Goal: Entertainment & Leisure: Consume media (video, audio)

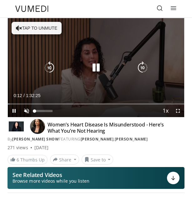
click at [52, 110] on div "93%" at bounding box center [43, 111] width 18 height 2
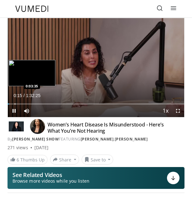
click at [14, 103] on div "Loaded : 1.08% 0:00:15 0:03:35" at bounding box center [96, 102] width 176 height 6
click at [17, 104] on div "Progress Bar" at bounding box center [17, 103] width 1 height 1
click at [21, 102] on div "Loaded : 6.62% 0:05:07 0:07:11" at bounding box center [96, 102] width 176 height 6
click at [29, 104] on div "Progress Bar" at bounding box center [29, 103] width 1 height 1
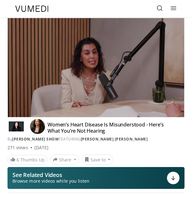
click at [34, 103] on video-js "**********" at bounding box center [96, 67] width 176 height 99
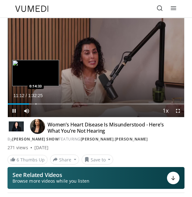
click at [36, 104] on div "Progress Bar" at bounding box center [36, 103] width 1 height 1
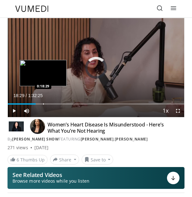
click at [43, 104] on div "Progress Bar" at bounding box center [43, 103] width 1 height 1
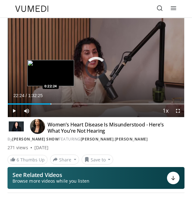
click at [51, 103] on div "Progress Bar" at bounding box center [51, 103] width 1 height 1
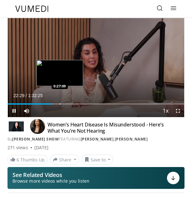
click at [59, 103] on div "Loaded : 25.45% 0:22:29 0:27:09" at bounding box center [96, 102] width 176 height 6
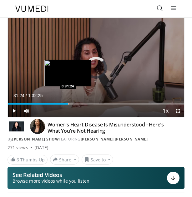
click at [68, 103] on div "Progress Bar" at bounding box center [68, 103] width 1 height 1
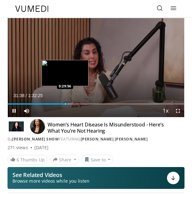
click at [65, 104] on div "Progress Bar" at bounding box center [65, 103] width 1 height 1
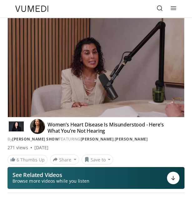
click at [123, 4] on div "Specialties Adult & Family Medicine Allergy, Asthma, Immunology Anesthesiology …" at bounding box center [96, 8] width 169 height 17
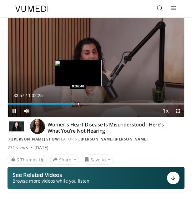
click at [78, 103] on div "Progress Bar" at bounding box center [78, 103] width 1 height 1
click at [82, 104] on div "Progress Bar" at bounding box center [82, 103] width 1 height 1
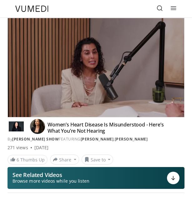
click at [87, 104] on div "10 seconds Tap to unmute" at bounding box center [96, 67] width 176 height 99
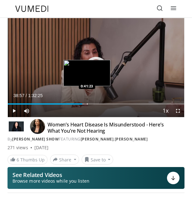
click at [87, 104] on div "Progress Bar" at bounding box center [87, 103] width 1 height 1
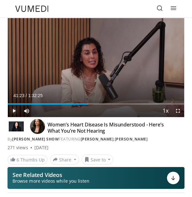
click at [14, 111] on span "Video Player" at bounding box center [14, 111] width 12 height 12
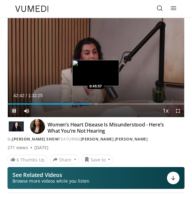
click at [96, 103] on div "Progress Bar" at bounding box center [96, 103] width 1 height 1
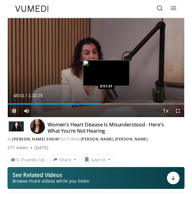
click at [106, 104] on div "Progress Bar" at bounding box center [106, 103] width 1 height 1
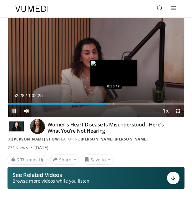
click at [113, 104] on div "Progress Bar" at bounding box center [113, 103] width 1 height 1
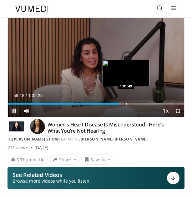
click at [126, 104] on div "Progress Bar" at bounding box center [126, 103] width 1 height 1
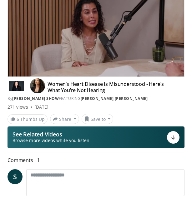
scroll to position [83, 0]
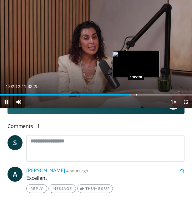
click at [136, 94] on div "Progress Bar" at bounding box center [136, 94] width 1 height 1
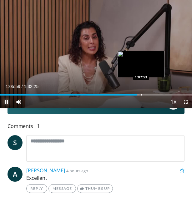
click at [141, 94] on div "Progress Bar" at bounding box center [141, 94] width 1 height 1
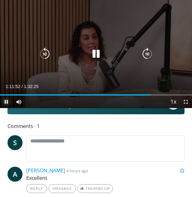
click at [154, 94] on div "Loaded : 78.88% 1:11:52 1:13:54" at bounding box center [96, 93] width 192 height 6
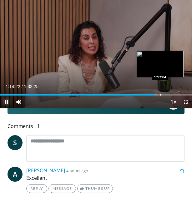
click at [160, 95] on div "Progress Bar" at bounding box center [160, 94] width 1 height 1
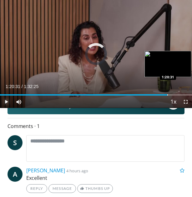
click at [167, 95] on div "Progress Bar" at bounding box center [167, 94] width 1 height 1
click at [174, 94] on div "Progress Bar" at bounding box center [174, 94] width 1 height 1
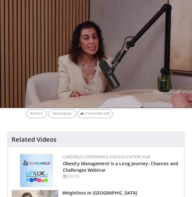
scroll to position [166, 0]
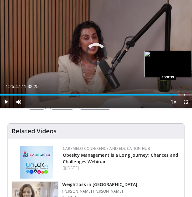
click at [184, 95] on div "Progress Bar" at bounding box center [184, 94] width 1 height 1
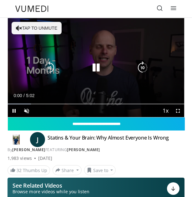
click at [38, 27] on button "Tap to unmute" at bounding box center [37, 28] width 50 height 12
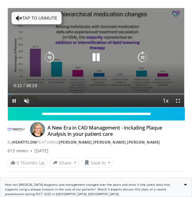
scroll to position [208, 0]
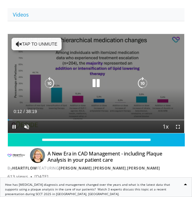
click at [26, 38] on button "Tap to unmute" at bounding box center [37, 44] width 50 height 12
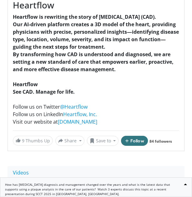
scroll to position [240, 0]
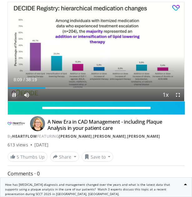
click at [13, 92] on span "Video Player" at bounding box center [14, 95] width 12 height 12
click at [14, 94] on span "Video Player" at bounding box center [14, 95] width 12 height 12
click at [14, 92] on span "Video Player" at bounding box center [14, 95] width 12 height 12
click at [15, 93] on span "Video Player" at bounding box center [14, 95] width 12 height 12
click at [13, 94] on span "Video Player" at bounding box center [14, 95] width 12 height 12
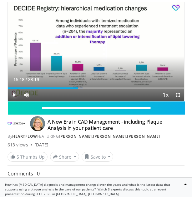
click at [12, 93] on span "Video Player" at bounding box center [14, 95] width 12 height 12
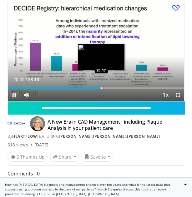
click at [101, 88] on div "Progress Bar" at bounding box center [101, 87] width 1 height 1
click at [105, 87] on div "Progress Bar" at bounding box center [105, 87] width 1 height 1
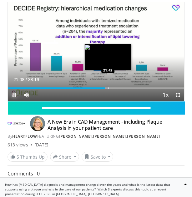
click at [108, 87] on div "Progress Bar" at bounding box center [108, 87] width 1 height 1
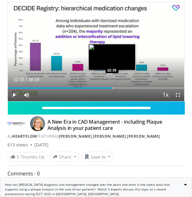
click at [112, 87] on div "Progress Bar" at bounding box center [112, 87] width 1 height 1
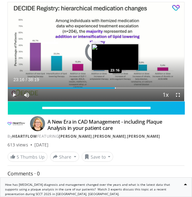
click at [115, 87] on div "Progress Bar" at bounding box center [115, 87] width 1 height 1
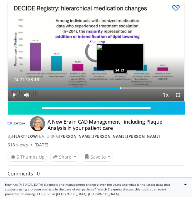
click at [120, 86] on div "Loaded : 65.14% 24:21 24:21" at bounding box center [96, 86] width 176 height 6
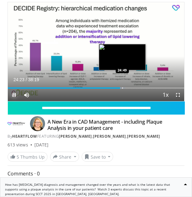
click at [122, 87] on div "Loaded : 66.43% 24:23 24:49" at bounding box center [96, 87] width 176 height 1
click at [126, 86] on div "Loaded : 68.15% 25:03 25:38" at bounding box center [96, 86] width 176 height 6
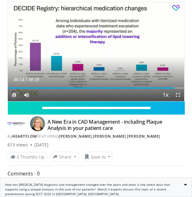
click at [14, 94] on span "Video Player" at bounding box center [14, 95] width 12 height 12
click at [12, 94] on span "Video Player" at bounding box center [14, 95] width 12 height 12
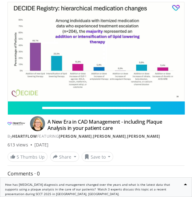
click at [159, 160] on div "5 Thumbs Up Share A New Era in CAD Manageme... × Enter one or more e-mail addre…" at bounding box center [96, 157] width 186 height 10
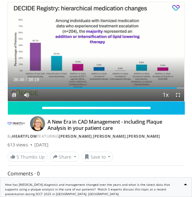
click at [14, 94] on span "Video Player" at bounding box center [14, 95] width 12 height 12
click at [13, 96] on span "Video Player" at bounding box center [14, 95] width 12 height 12
click at [175, 87] on div "Progress Bar" at bounding box center [175, 87] width 1 height 1
click at [13, 94] on span "Video Player" at bounding box center [14, 95] width 12 height 12
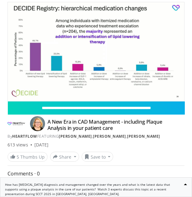
click at [104, 172] on span "Comments 0" at bounding box center [95, 174] width 177 height 8
